Goal: Transaction & Acquisition: Purchase product/service

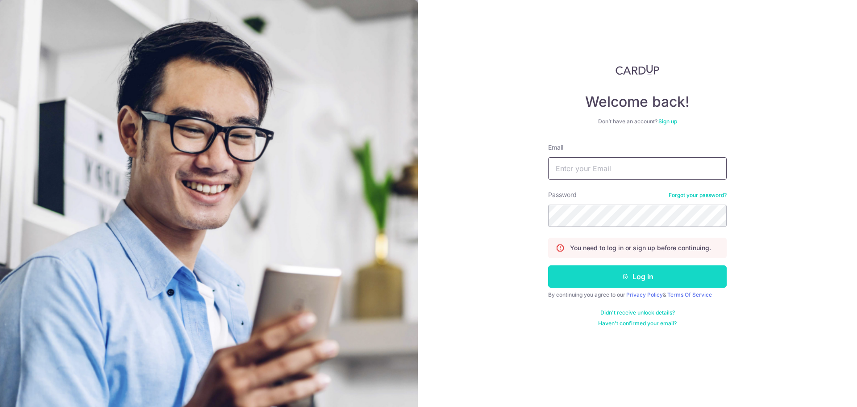
type input "terencechen90@gmail.com"
click at [577, 273] on button "Log in" at bounding box center [637, 276] width 179 height 22
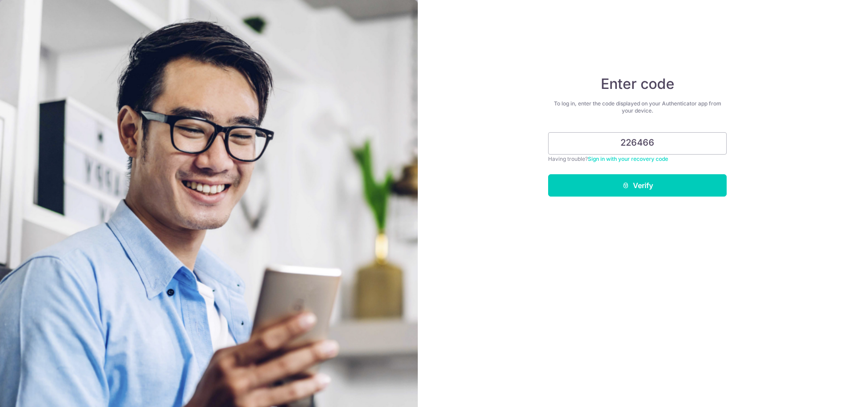
type input "226466"
click at [548, 174] on button "Verify" at bounding box center [637, 185] width 179 height 22
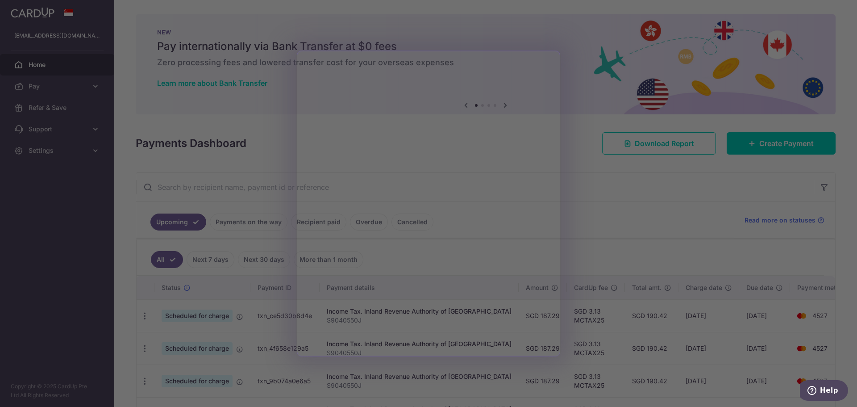
click at [792, 146] on div at bounding box center [432, 205] width 865 height 411
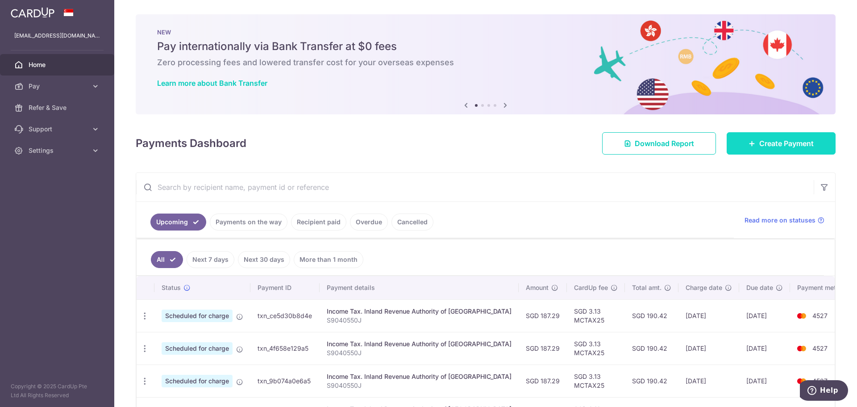
click at [783, 146] on span "Create Payment" at bounding box center [786, 143] width 54 height 11
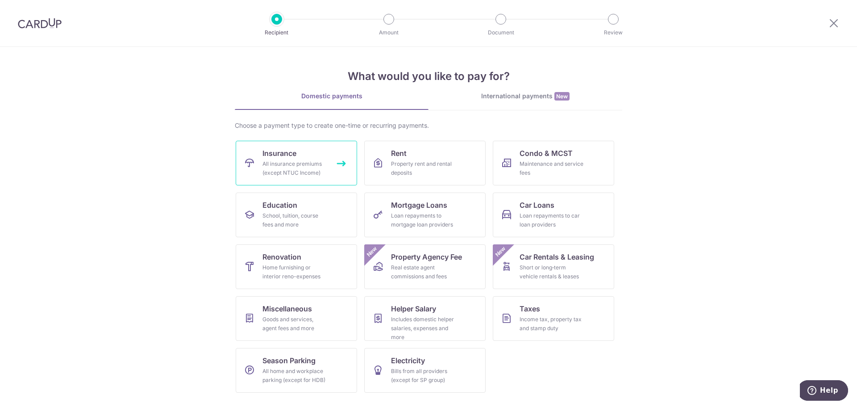
click at [294, 157] on span "Insurance" at bounding box center [279, 153] width 34 height 11
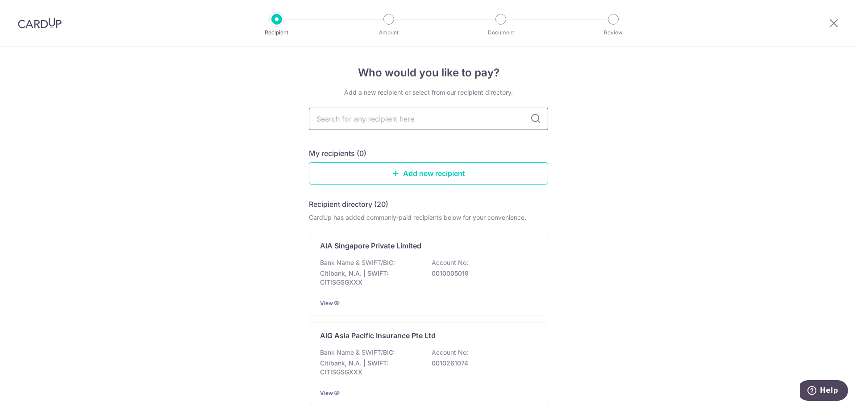
click at [366, 125] on input "text" at bounding box center [428, 119] width 239 height 22
click at [331, 129] on input "text" at bounding box center [428, 119] width 239 height 22
type input "prud"
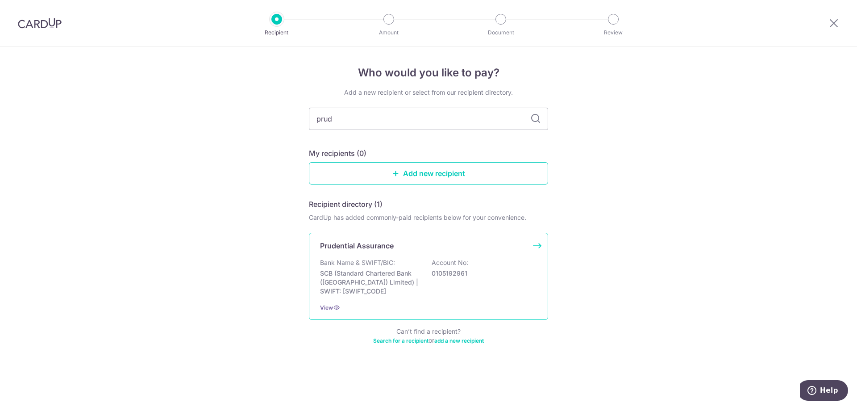
click at [358, 257] on div "Prudential Assurance Bank Name & SWIFT/BIC: SCB (Standard Chartered Bank (Singa…" at bounding box center [428, 275] width 239 height 87
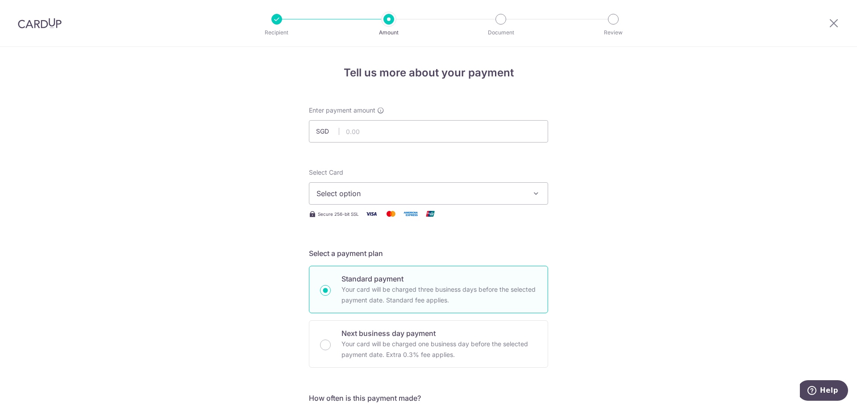
click at [330, 193] on span "Select option" at bounding box center [420, 193] width 208 height 11
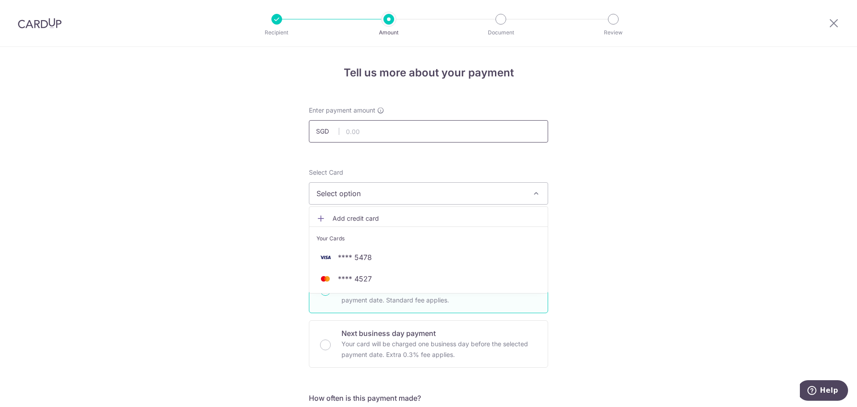
click at [346, 140] on input "text" at bounding box center [428, 131] width 239 height 22
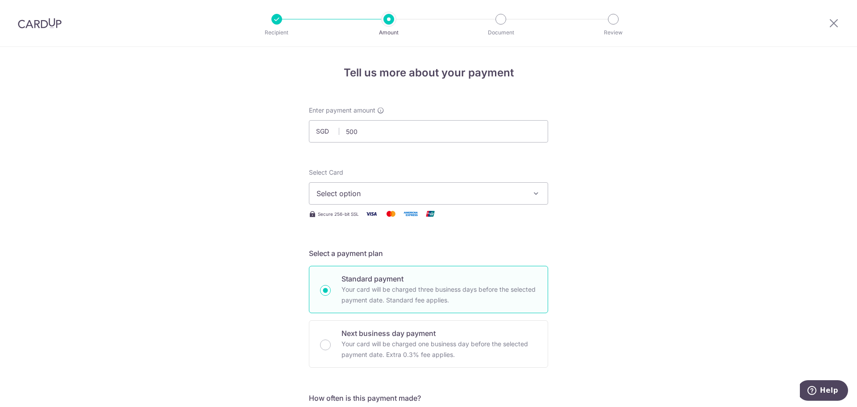
type input "500.00"
click at [349, 205] on div "Select Card Select option Add credit card Your Cards **** 5478 **** 4527 Secure…" at bounding box center [428, 193] width 239 height 51
click at [349, 198] on span "Select option" at bounding box center [420, 193] width 208 height 11
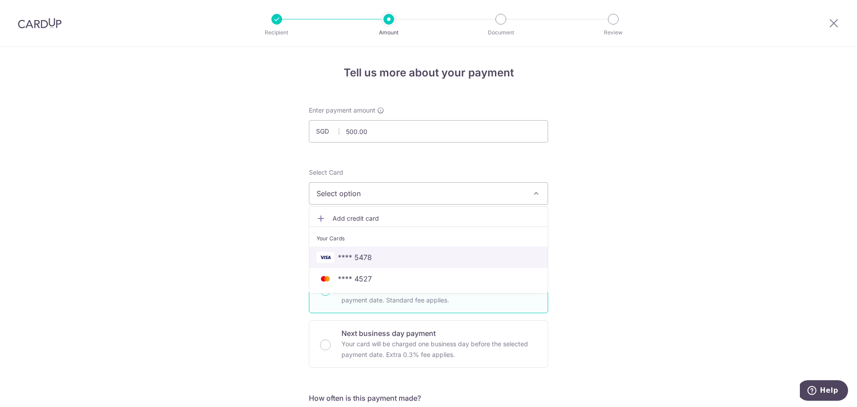
click at [338, 257] on span "**** 5478" at bounding box center [355, 257] width 34 height 11
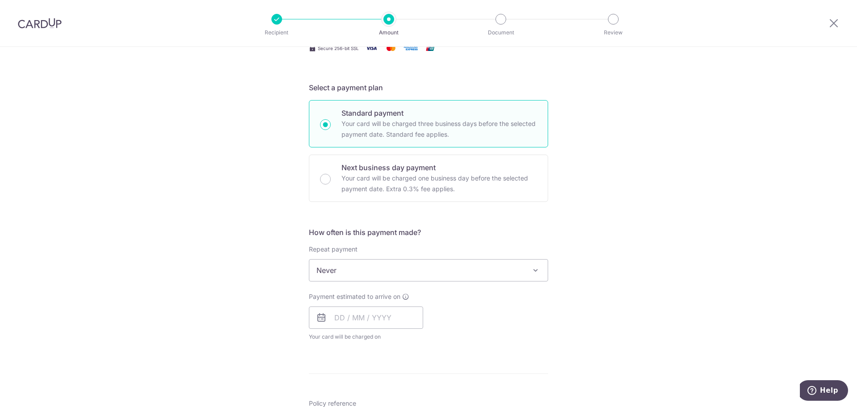
scroll to position [223, 0]
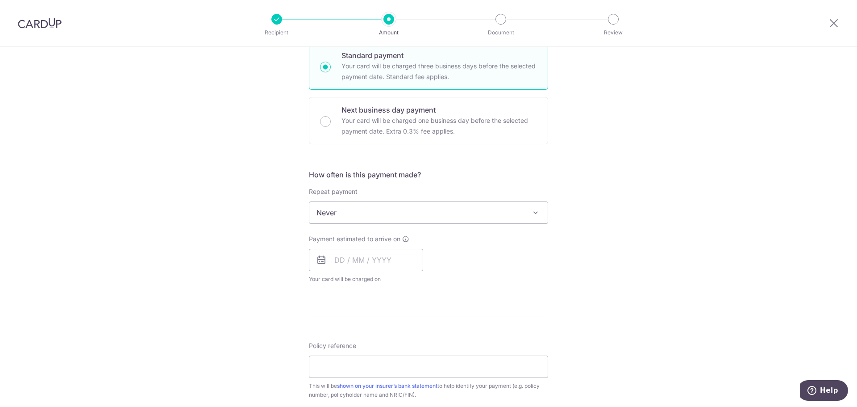
click at [344, 216] on span "Never" at bounding box center [428, 212] width 238 height 21
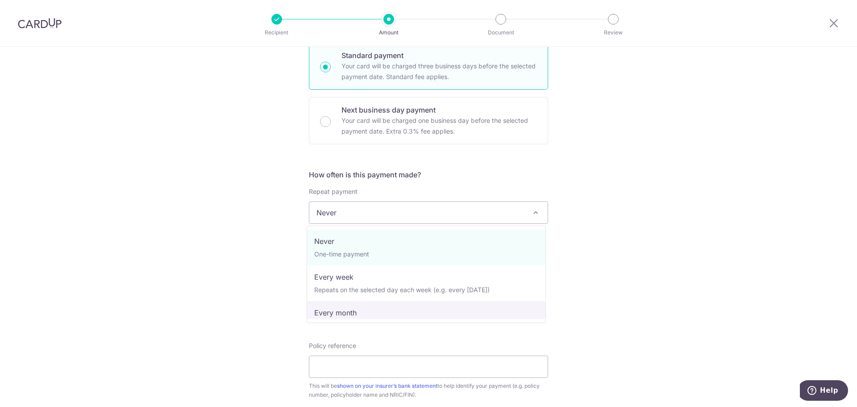
select select "3"
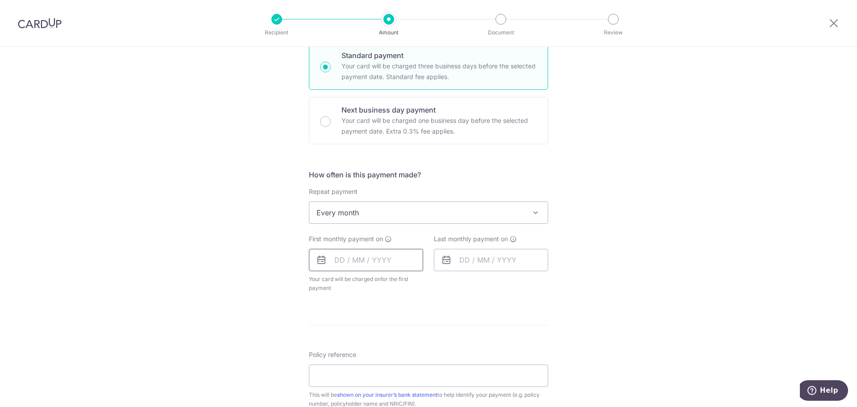
click at [350, 269] on input "text" at bounding box center [366, 260] width 114 height 22
drag, startPoint x: 412, startPoint y: 360, endPoint x: 188, endPoint y: 325, distance: 226.8
click at [412, 360] on link "15" at bounding box center [416, 359] width 14 height 14
type input "[DATE]"
click at [189, 325] on div "Tell us more about your payment Enter payment amount SGD 500.00 500.00 Select C…" at bounding box center [428, 232] width 857 height 816
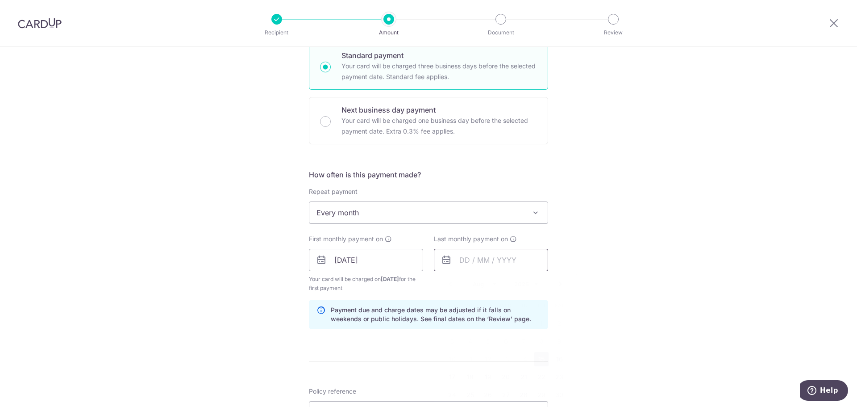
click at [454, 260] on input "text" at bounding box center [491, 260] width 114 height 22
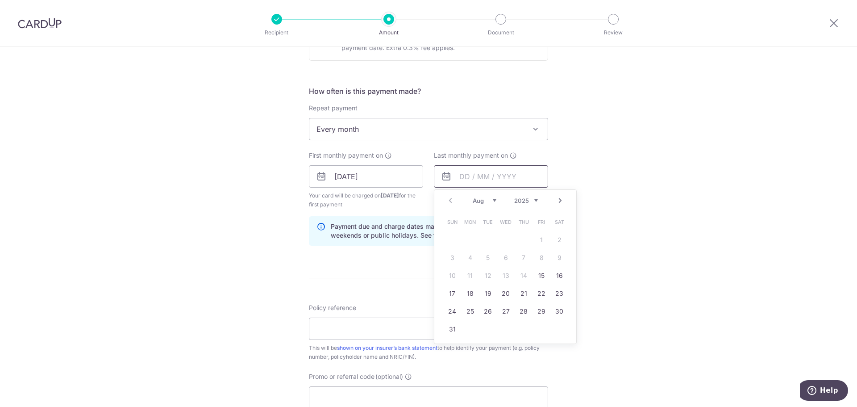
scroll to position [312, 0]
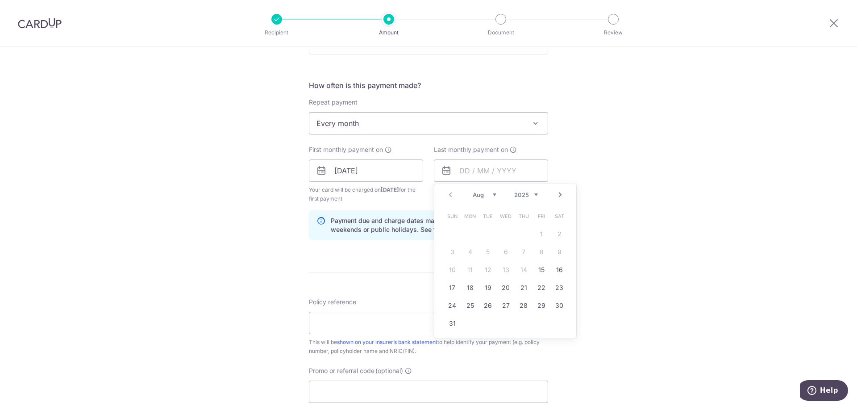
click at [491, 196] on select "Aug Sep Oct Nov Dec" at bounding box center [485, 194] width 24 height 7
click at [450, 267] on link "14" at bounding box center [452, 269] width 14 height 14
type input "14/12/2025"
click at [287, 267] on div "Tell us more about your payment Enter payment amount SGD 500.00 500.00 Select C…" at bounding box center [428, 160] width 857 height 853
click at [336, 313] on input "Policy reference" at bounding box center [428, 322] width 239 height 22
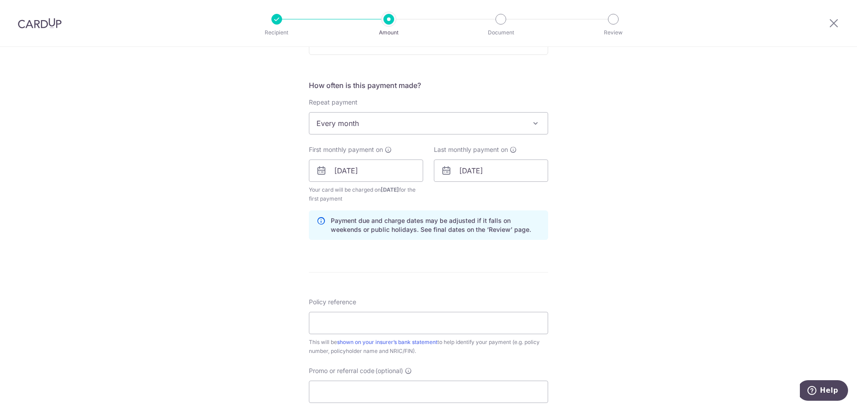
click at [274, 321] on div "Tell us more about your payment Enter payment amount SGD 500.00 500.00 Select C…" at bounding box center [428, 160] width 857 height 853
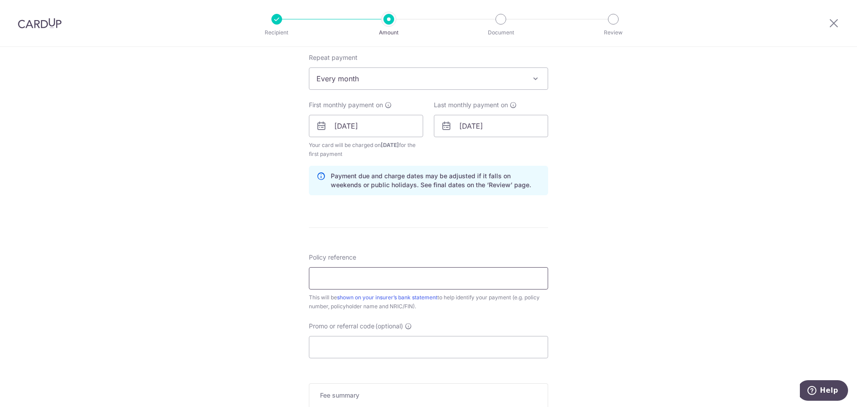
click at [324, 283] on input "Policy reference" at bounding box center [428, 278] width 239 height 22
click at [278, 280] on div "Tell us more about your payment Enter payment amount SGD 500.00 500.00 Select C…" at bounding box center [428, 116] width 857 height 853
click at [351, 271] on input "Policy reference" at bounding box center [428, 278] width 239 height 22
paste input "80990994"
drag, startPoint x: 349, startPoint y: 279, endPoint x: 574, endPoint y: 295, distance: 225.5
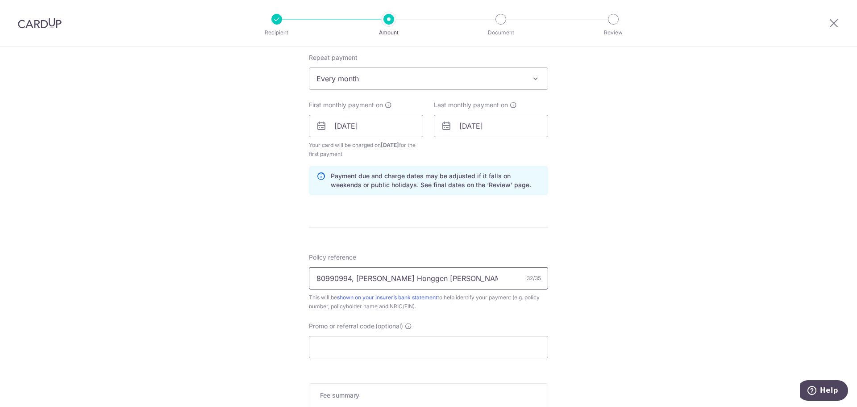
click at [477, 280] on input "80990994, Chen Honggen Terence S" at bounding box center [428, 278] width 239 height 22
type input "80990994, S9040550J"
click at [445, 348] on input "Promo or referral code (optional)" at bounding box center [428, 347] width 239 height 22
paste input "REC185"
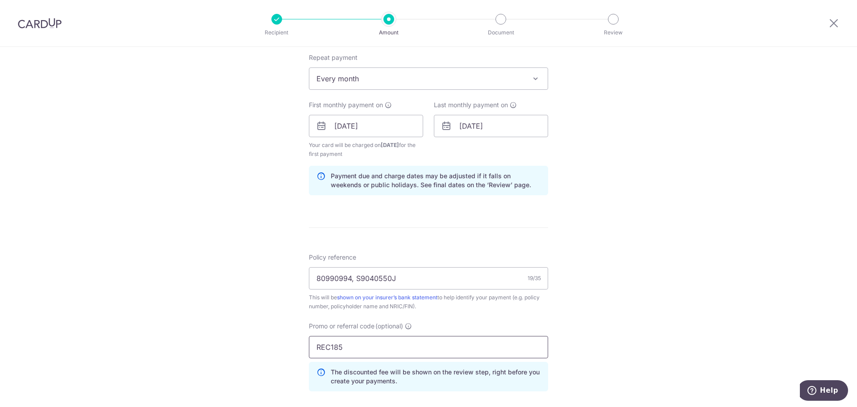
scroll to position [491, 0]
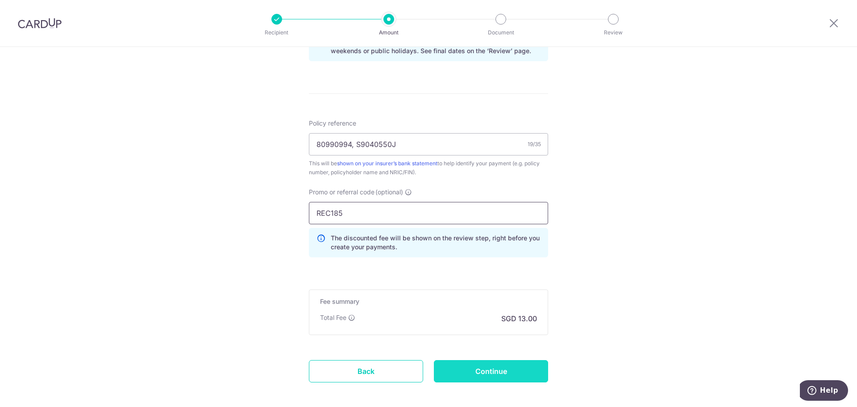
type input "REC185"
click at [495, 372] on input "Continue" at bounding box center [491, 371] width 114 height 22
type input "Create Schedule"
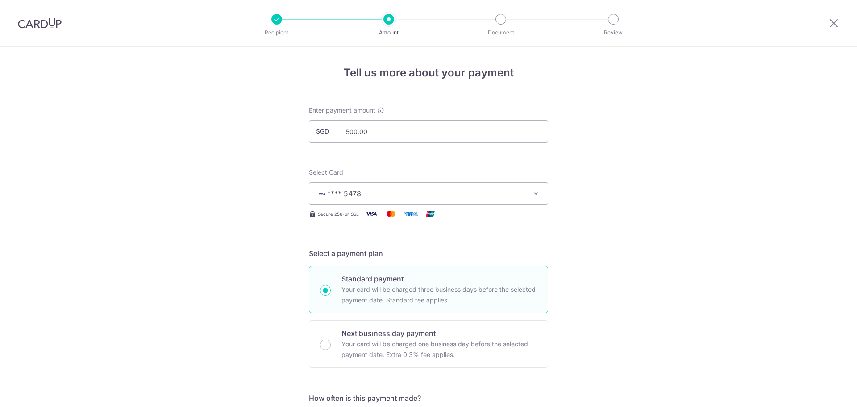
scroll to position [500, 0]
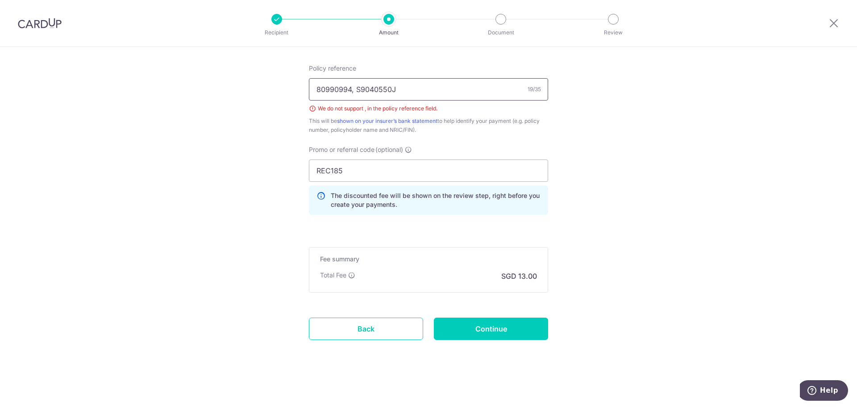
drag, startPoint x: 357, startPoint y: 89, endPoint x: 485, endPoint y: 95, distance: 128.7
click at [485, 95] on input "80990994, S9040550J" at bounding box center [428, 89] width 239 height 22
type input "80990994"
click at [474, 324] on input "Continue" at bounding box center [491, 328] width 114 height 22
type input "Create Schedule"
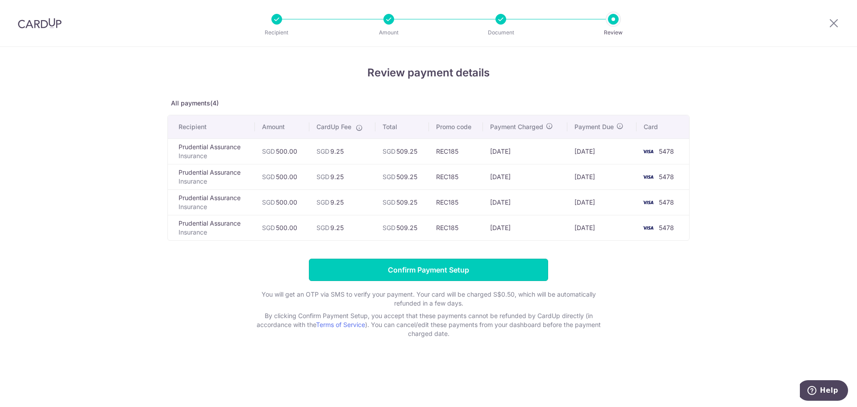
click at [404, 265] on input "Confirm Payment Setup" at bounding box center [428, 269] width 239 height 22
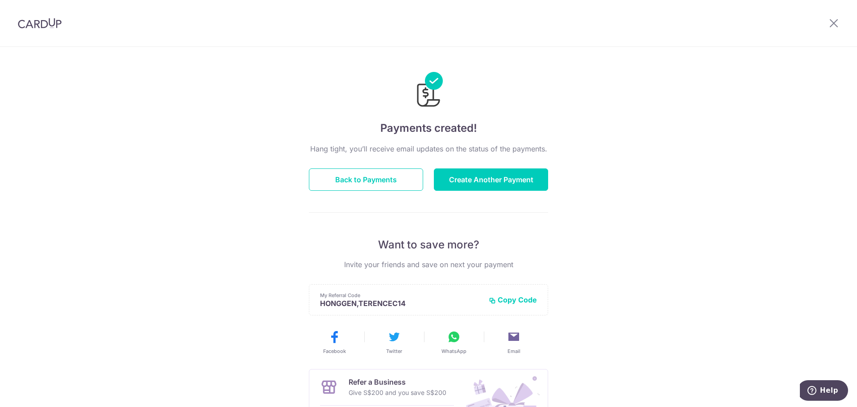
click at [697, 288] on div "Payments created! Hang tight, you’ll receive email updates on the status of the…" at bounding box center [428, 285] width 857 height 477
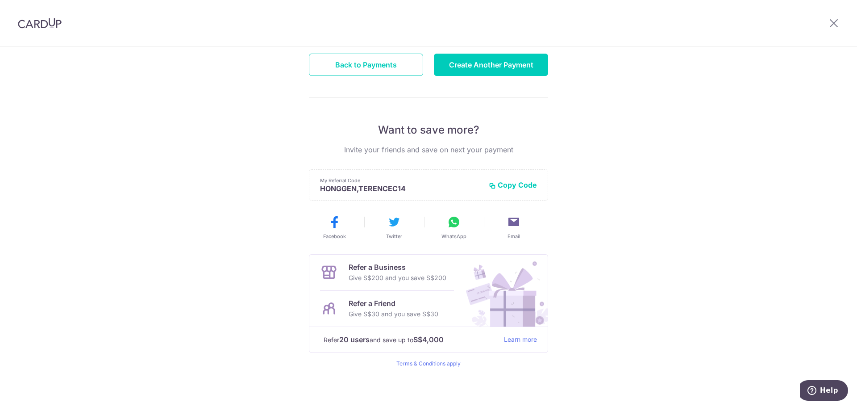
scroll to position [117, 0]
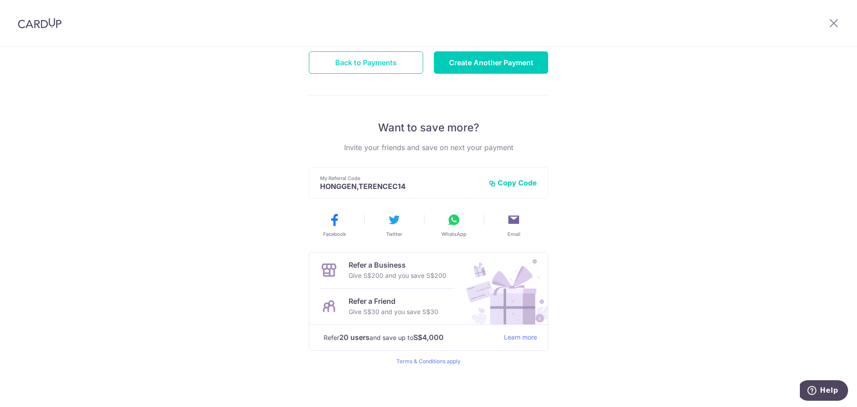
click at [339, 61] on button "Back to Payments" at bounding box center [366, 62] width 114 height 22
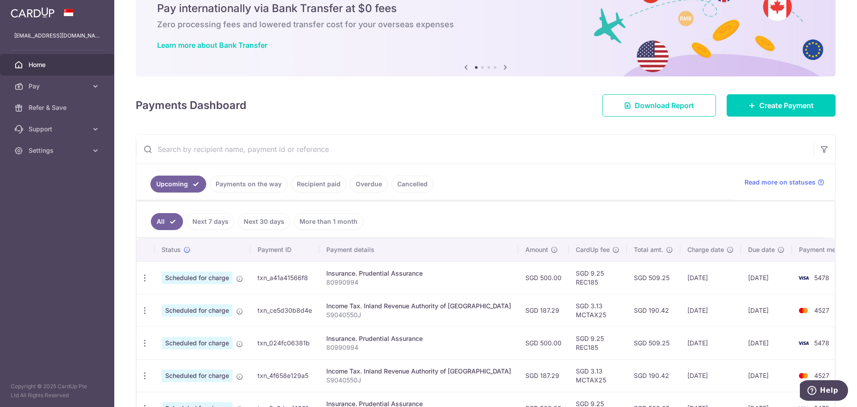
scroll to position [89, 0]
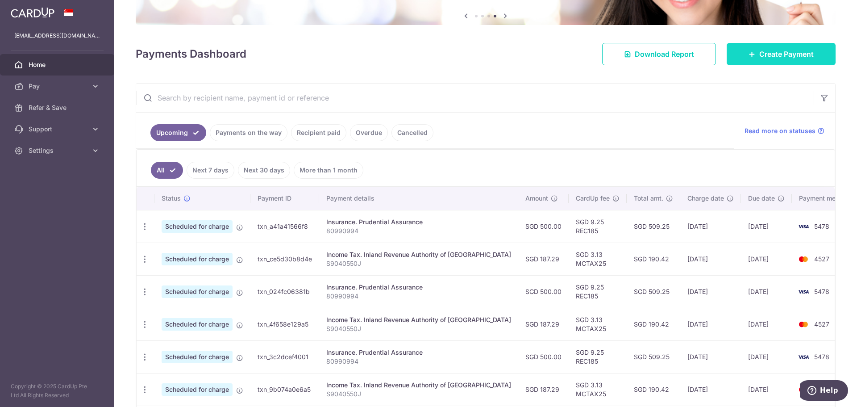
click at [806, 58] on span "Create Payment" at bounding box center [786, 54] width 54 height 11
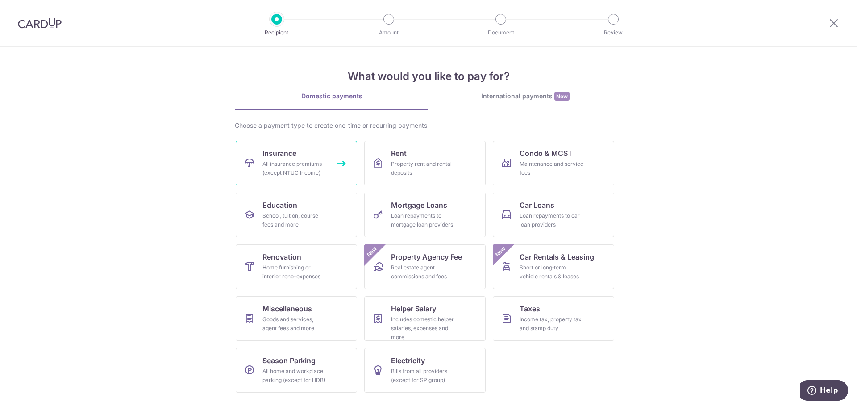
click at [312, 163] on div "All insurance premiums (except NTUC Income)" at bounding box center [294, 168] width 64 height 18
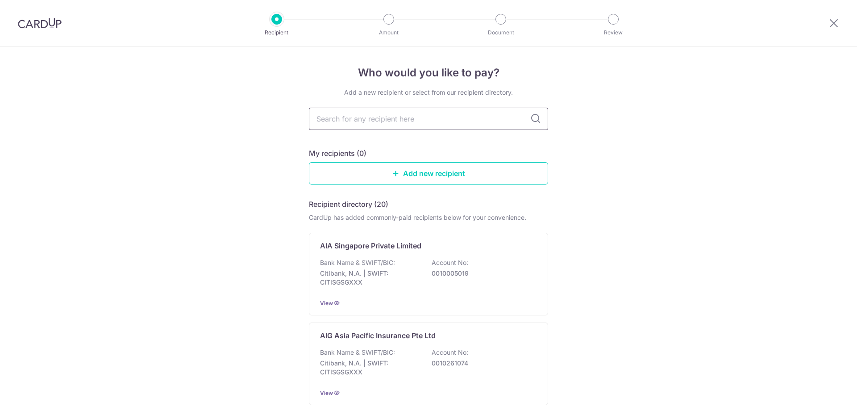
click at [365, 126] on input "text" at bounding box center [428, 119] width 239 height 22
type input "pru"
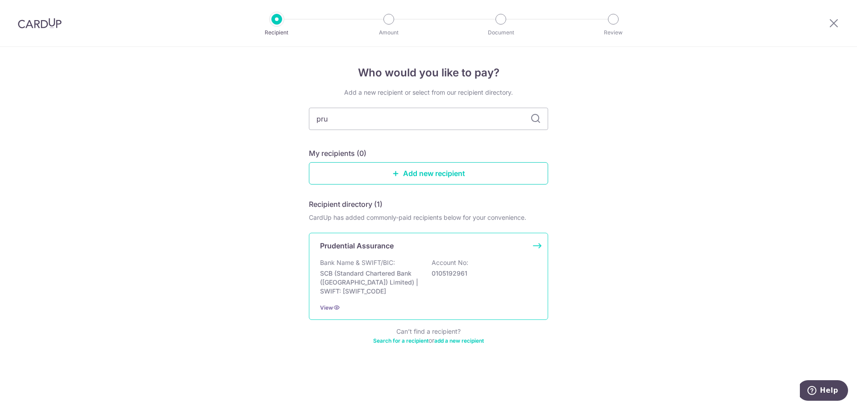
click at [358, 262] on p "Bank Name & SWIFT/BIC:" at bounding box center [357, 262] width 75 height 9
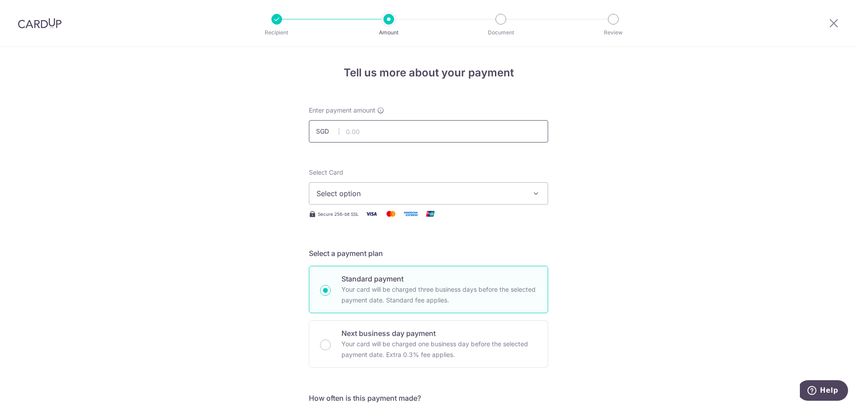
click at [354, 134] on input "text" at bounding box center [428, 131] width 239 height 22
type input "500.00"
drag, startPoint x: 184, startPoint y: 209, endPoint x: 189, endPoint y: 209, distance: 4.9
click at [351, 191] on span "Select option" at bounding box center [420, 193] width 208 height 11
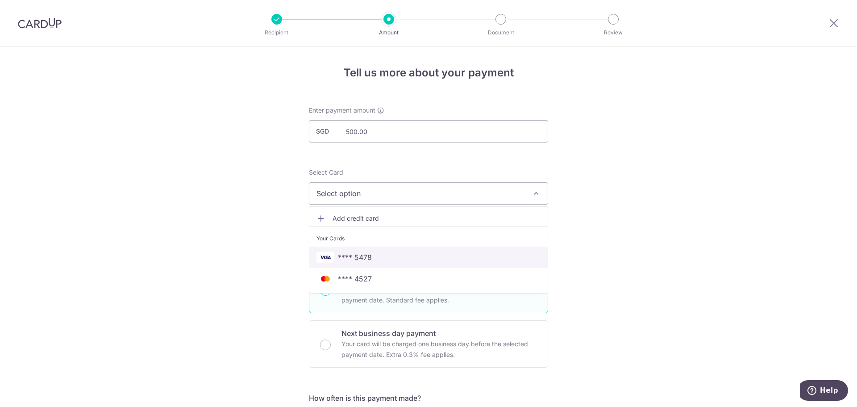
click at [338, 252] on span "**** 5478" at bounding box center [355, 257] width 34 height 11
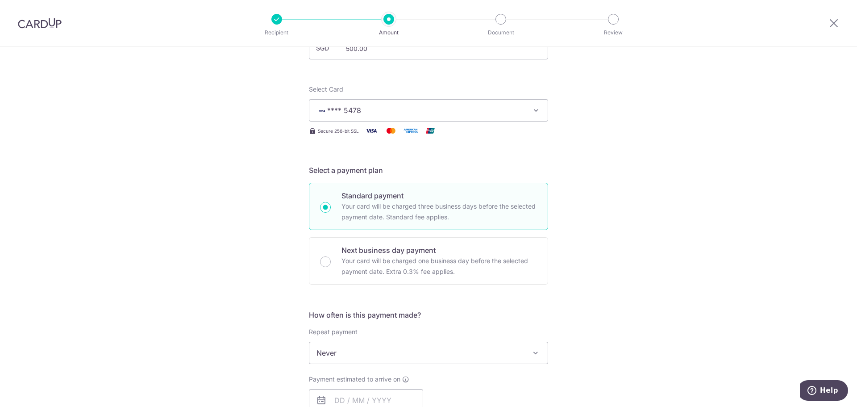
scroll to position [223, 0]
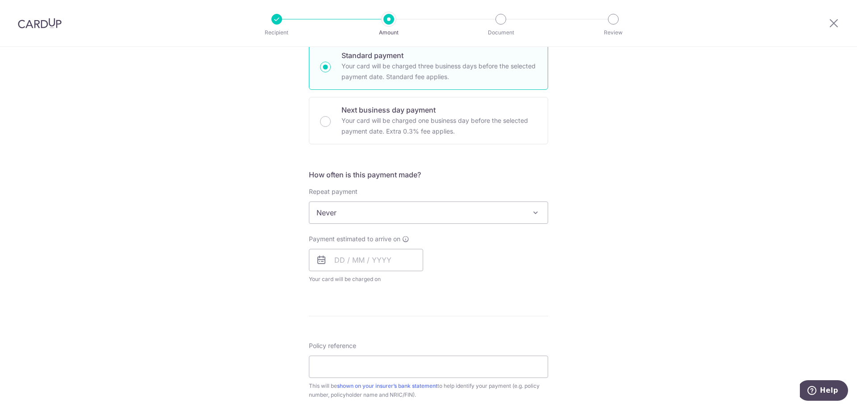
click at [336, 217] on span "Never" at bounding box center [428, 212] width 238 height 21
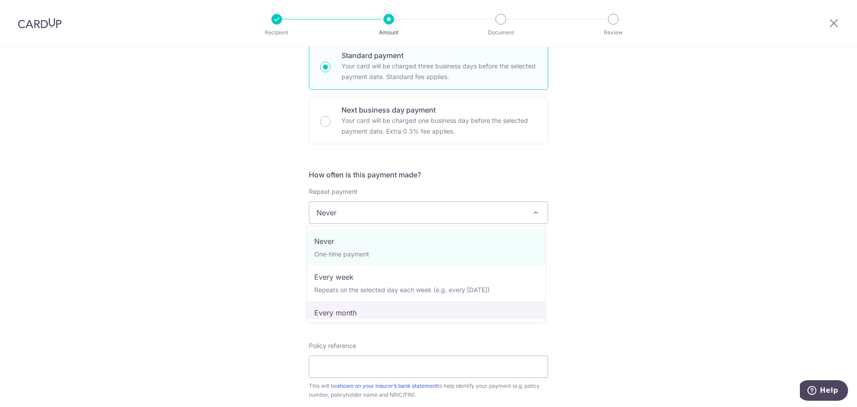
select select "3"
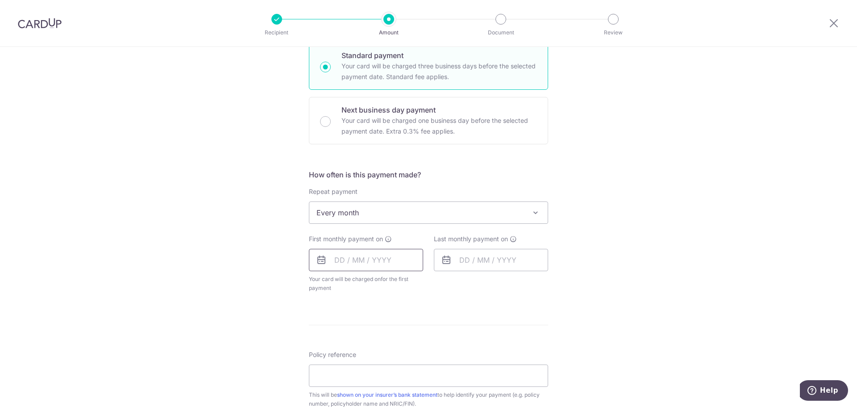
click at [340, 265] on input "text" at bounding box center [366, 260] width 114 height 22
click at [409, 357] on link "15" at bounding box center [416, 359] width 14 height 14
type input "[DATE]"
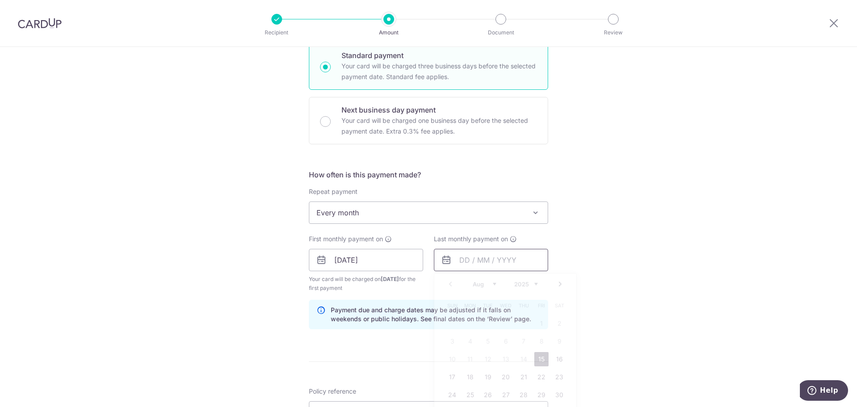
click at [478, 264] on input "text" at bounding box center [491, 260] width 114 height 22
click at [490, 282] on select "Aug Sep Oct Nov Dec" at bounding box center [485, 283] width 24 height 7
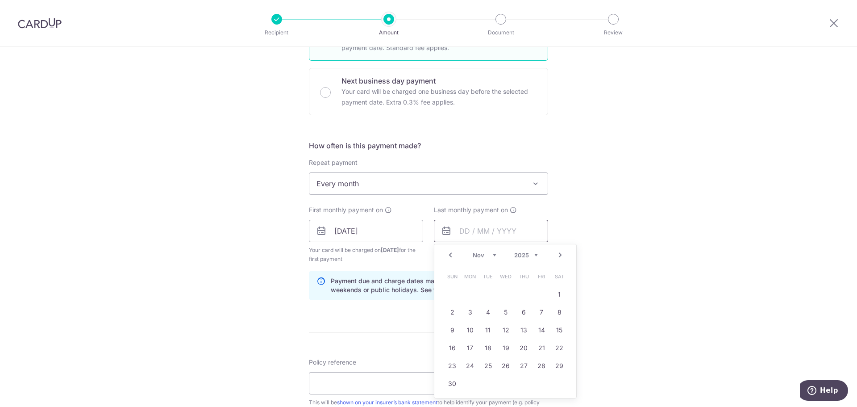
scroll to position [268, 0]
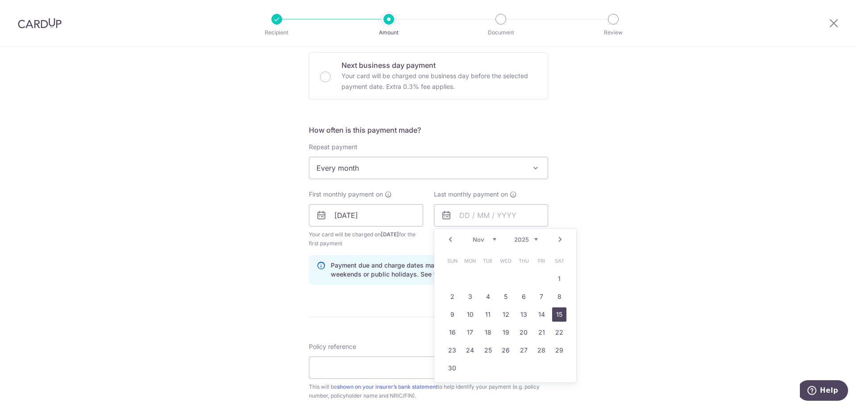
click at [560, 320] on link "15" at bounding box center [559, 314] width 14 height 14
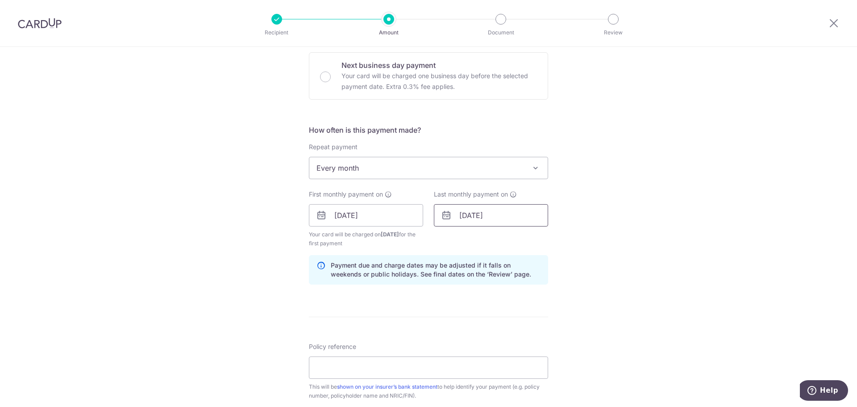
drag, startPoint x: 460, startPoint y: 216, endPoint x: 472, endPoint y: 226, distance: 14.9
click at [461, 216] on input "[DATE]" at bounding box center [491, 215] width 114 height 22
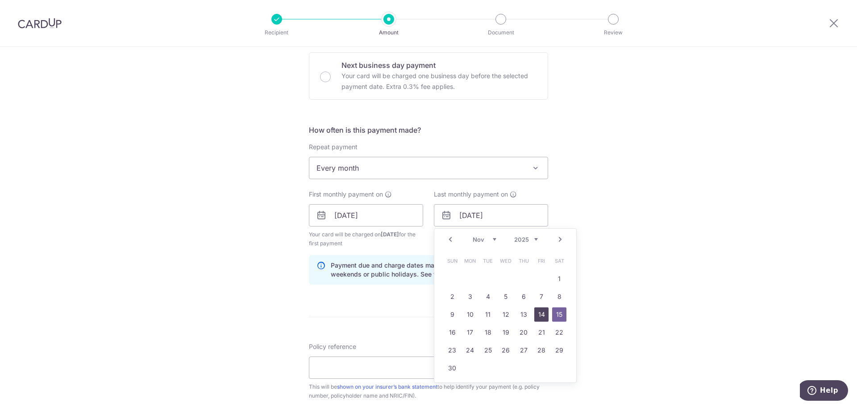
click at [537, 320] on link "14" at bounding box center [541, 314] width 14 height 14
type input "[DATE]"
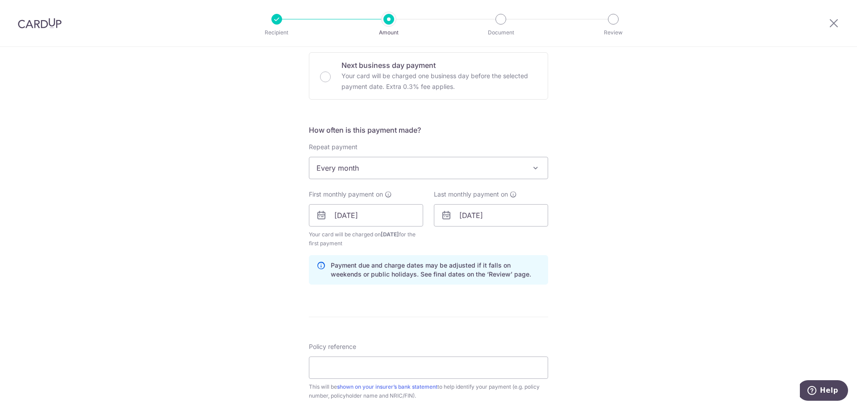
click at [655, 308] on div "Tell us more about your payment Enter payment amount SGD 500.00 500.00 Select C…" at bounding box center [428, 205] width 857 height 853
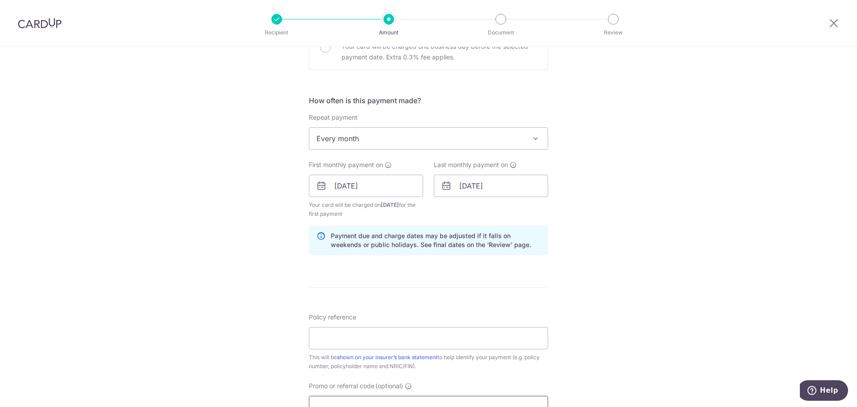
scroll to position [357, 0]
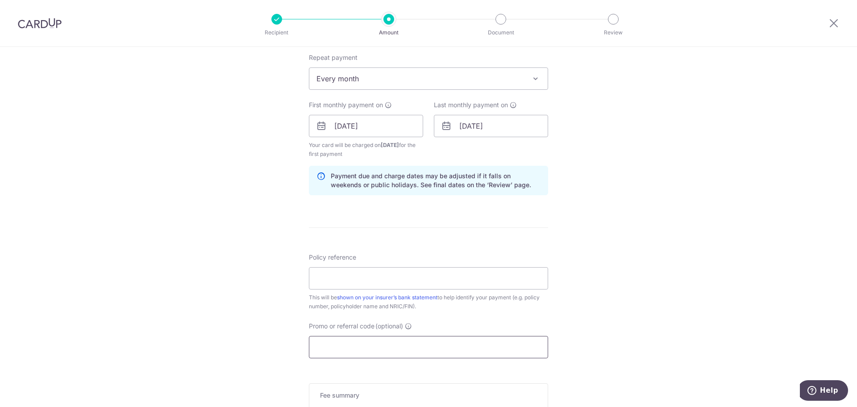
click at [337, 346] on input "Promo or referral code (optional)" at bounding box center [428, 347] width 239 height 22
paste input "3HOME25R"
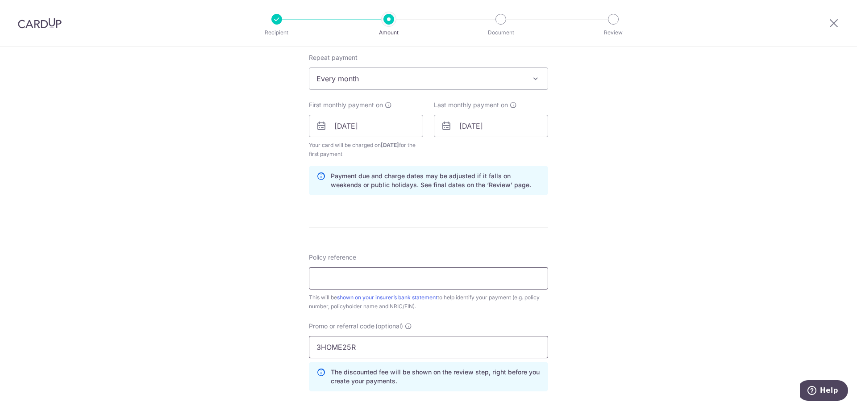
type input "3HOME25R"
click at [334, 285] on input "Policy reference" at bounding box center [428, 278] width 239 height 22
type input "80990994"
click at [250, 323] on div "Tell us more about your payment Enter payment amount SGD 500.00 500.00 Select C…" at bounding box center [428, 136] width 857 height 893
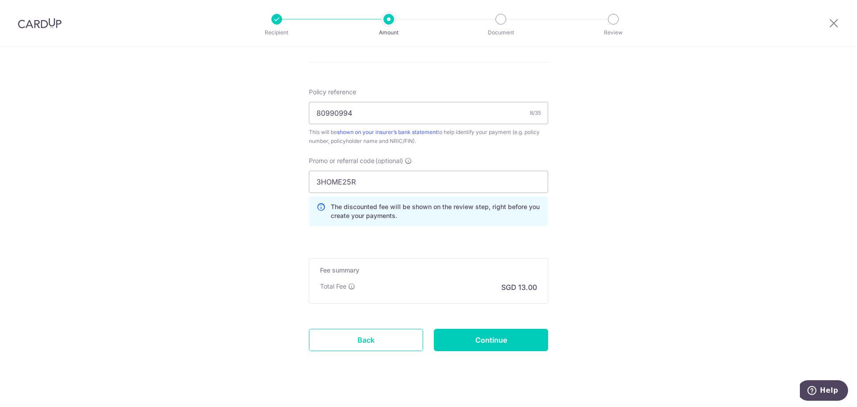
scroll to position [533, 0]
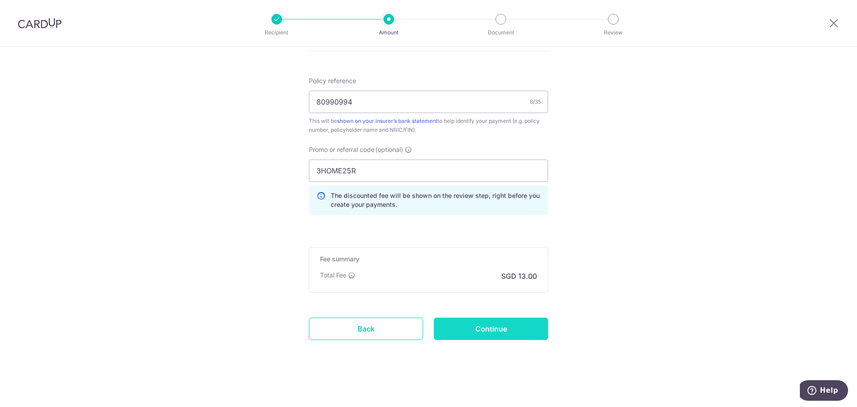
click at [495, 323] on input "Continue" at bounding box center [491, 328] width 114 height 22
type input "Create Schedule"
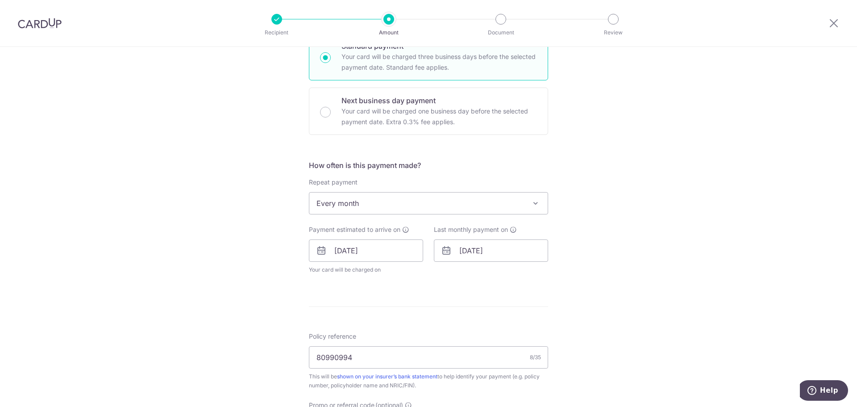
scroll to position [54, 0]
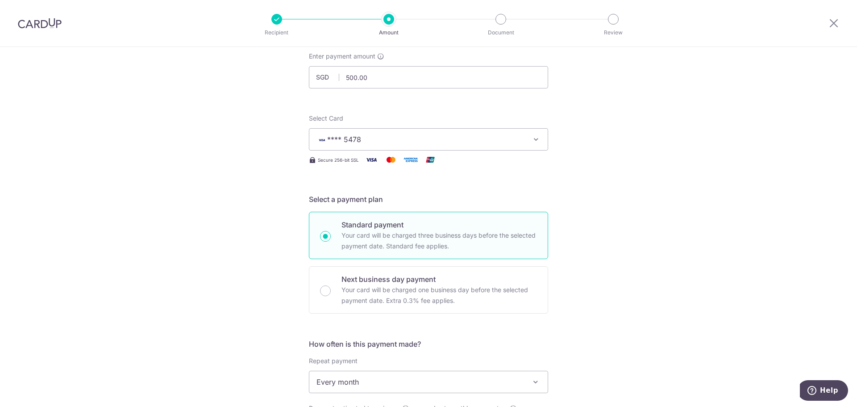
click at [27, 26] on img at bounding box center [40, 23] width 44 height 11
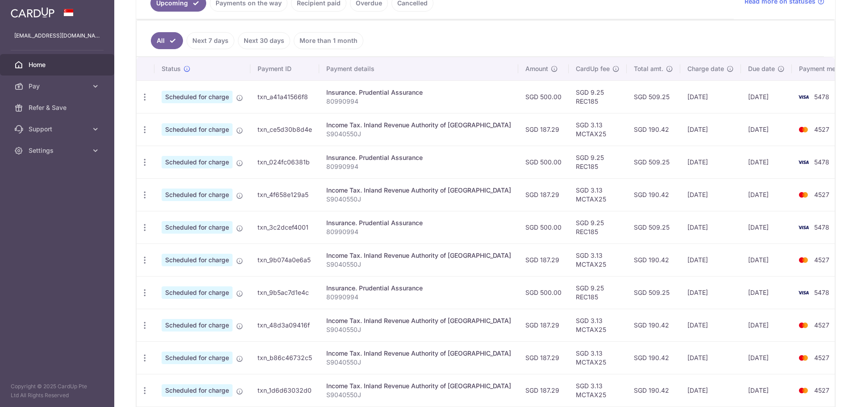
scroll to position [273, 0]
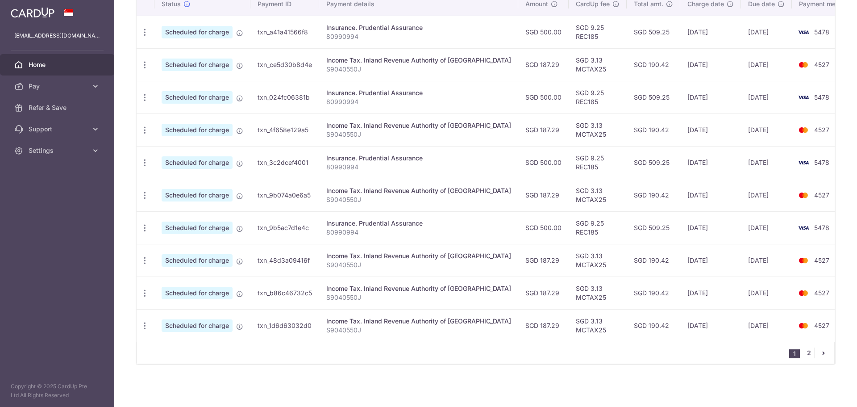
click at [805, 349] on link "2" at bounding box center [808, 352] width 11 height 11
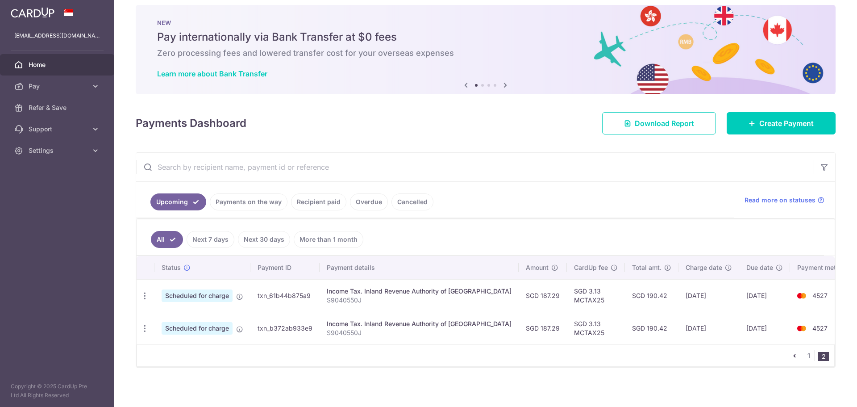
scroll to position [12, 0]
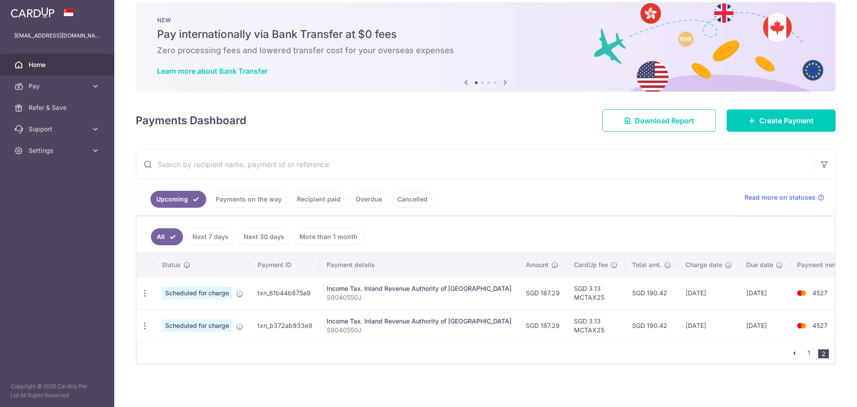
click at [792, 359] on nav "1 2" at bounding box center [811, 352] width 45 height 21
click at [791, 356] on icon "pager" at bounding box center [794, 352] width 7 height 7
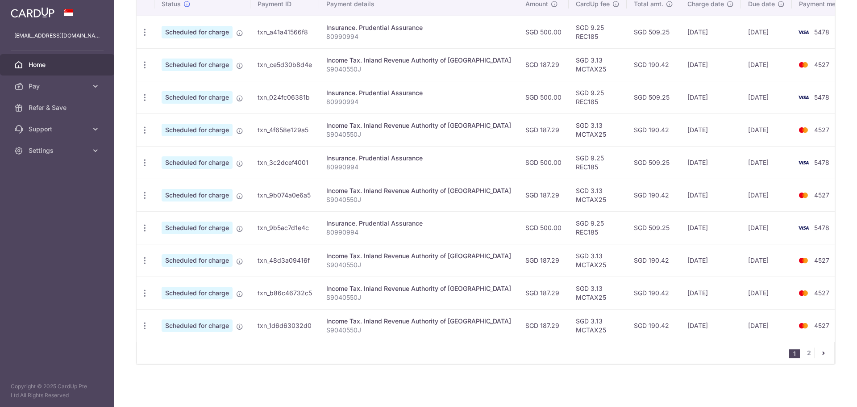
scroll to position [183, 0]
